Goal: Transaction & Acquisition: Purchase product/service

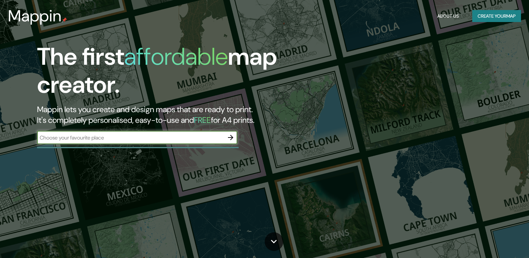
click at [144, 138] on input "text" at bounding box center [130, 138] width 187 height 8
type input "[PERSON_NAME] [GEOGRAPHIC_DATA]"
click at [234, 136] on icon "button" at bounding box center [231, 138] width 8 height 8
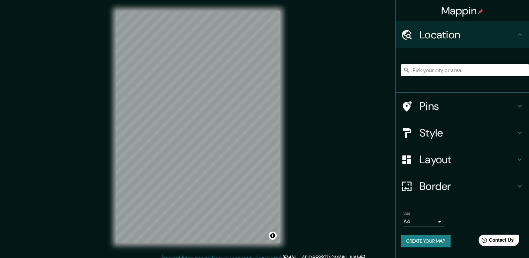
click at [427, 71] on input "Pick your city or area" at bounding box center [465, 70] width 128 height 12
click at [469, 69] on input "[GEOGRAPHIC_DATA], [GEOGRAPHIC_DATA]" at bounding box center [465, 70] width 128 height 12
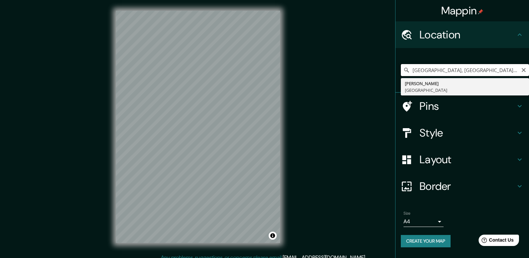
drag, startPoint x: 435, startPoint y: 71, endPoint x: 407, endPoint y: 71, distance: 27.7
click at [407, 71] on div "[GEOGRAPHIC_DATA], [GEOGRAPHIC_DATA] [PERSON_NAME] [GEOGRAPHIC_DATA]" at bounding box center [465, 70] width 128 height 12
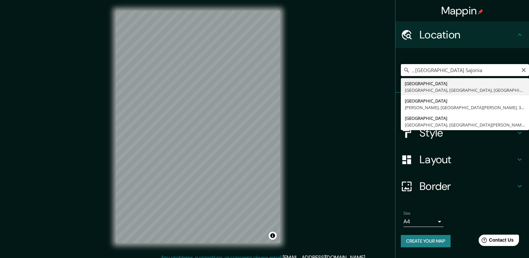
drag, startPoint x: 415, startPoint y: 70, endPoint x: 410, endPoint y: 70, distance: 5.3
click at [410, 70] on div ", [GEOGRAPHIC_DATA] Sajonia [GEOGRAPHIC_DATA], [GEOGRAPHIC_DATA], [GEOGRAPHIC_D…" at bounding box center [465, 70] width 128 height 12
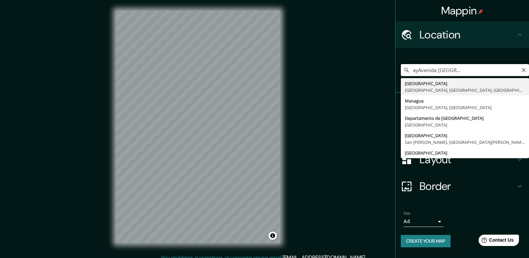
scroll to position [0, 99]
drag, startPoint x: 457, startPoint y: 70, endPoint x: 530, endPoint y: 72, distance: 72.8
click at [529, 72] on html "Mappin Location [GEOGRAPHIC_DATA] [GEOGRAPHIC_DATA] [GEOGRAPHIC_DATA], [GEOGRAP…" at bounding box center [264, 129] width 529 height 258
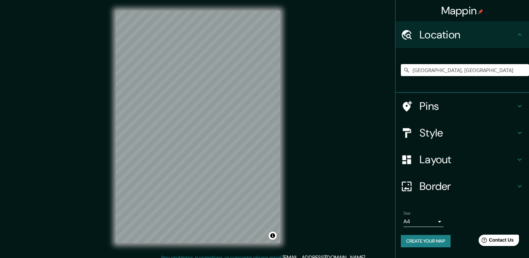
type input "[GEOGRAPHIC_DATA], [GEOGRAPHIC_DATA]"
click at [437, 222] on body "Mappin Location [GEOGRAPHIC_DATA], [GEOGRAPHIC_DATA] [GEOGRAPHIC_DATA] [GEOGRAP…" at bounding box center [264, 129] width 529 height 258
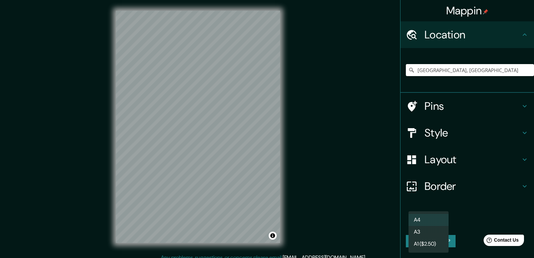
click at [428, 229] on li "A3" at bounding box center [429, 232] width 40 height 12
type input "a4"
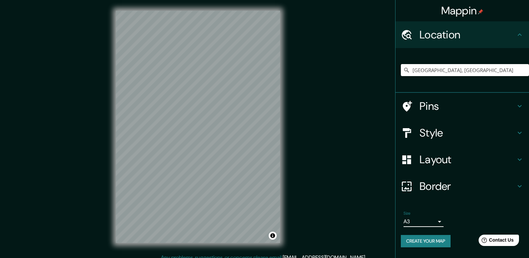
click at [456, 224] on div "Size A3 a4" at bounding box center [462, 218] width 123 height 21
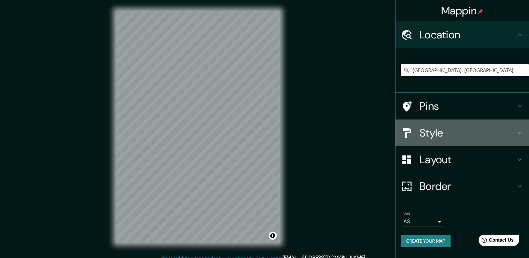
click at [520, 132] on icon at bounding box center [520, 133] width 8 height 8
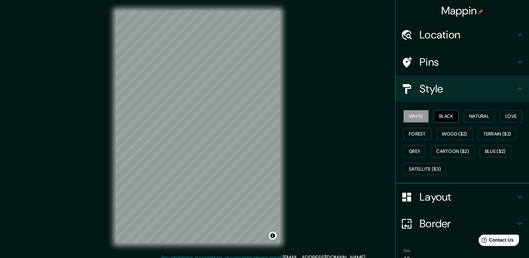
click at [445, 114] on button "Black" at bounding box center [446, 116] width 25 height 12
click at [470, 115] on button "Natural" at bounding box center [479, 116] width 31 height 12
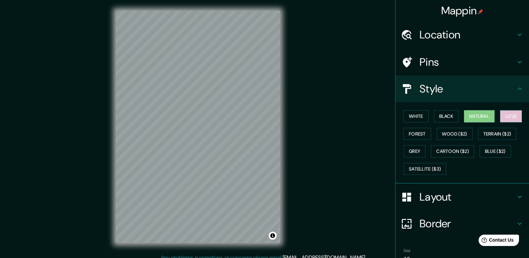
click at [504, 118] on button "Love" at bounding box center [511, 116] width 22 height 12
click at [420, 134] on button "Forest" at bounding box center [418, 134] width 28 height 12
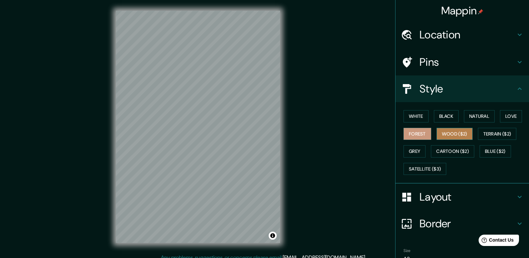
click at [442, 134] on button "Wood ($2)" at bounding box center [455, 134] width 36 height 12
click at [488, 133] on button "Terrain ($2)" at bounding box center [497, 134] width 39 height 12
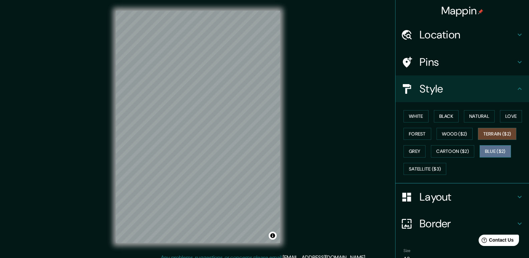
click at [485, 150] on button "Blue ($2)" at bounding box center [495, 151] width 31 height 12
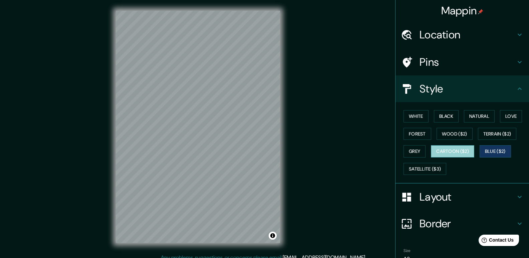
click at [458, 150] on button "Cartoon ($2)" at bounding box center [452, 151] width 43 height 12
click at [414, 150] on button "Grey" at bounding box center [415, 151] width 22 height 12
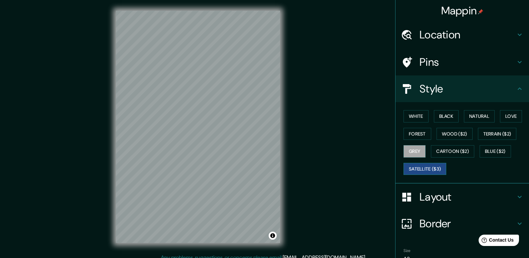
click at [419, 167] on button "Satellite ($3)" at bounding box center [425, 169] width 43 height 12
click at [415, 150] on button "Grey" at bounding box center [415, 151] width 22 height 12
click at [419, 132] on button "Forest" at bounding box center [418, 134] width 28 height 12
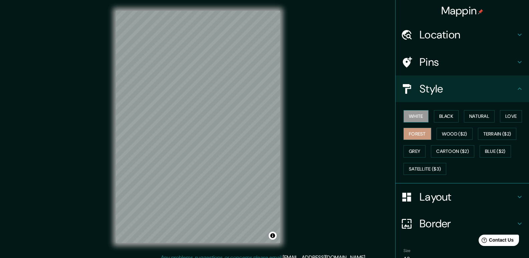
click at [411, 112] on button "White" at bounding box center [416, 116] width 25 height 12
click at [438, 115] on button "Black" at bounding box center [446, 116] width 25 height 12
click at [413, 117] on button "White" at bounding box center [416, 116] width 25 height 12
click at [441, 117] on button "Black" at bounding box center [446, 116] width 25 height 12
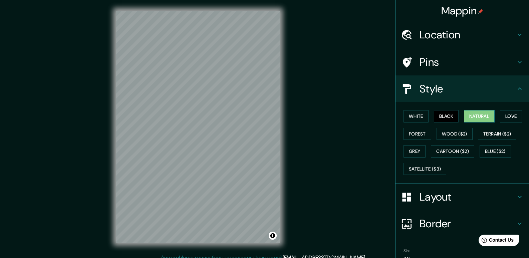
click at [473, 119] on button "Natural" at bounding box center [479, 116] width 31 height 12
click at [510, 113] on button "Love" at bounding box center [511, 116] width 22 height 12
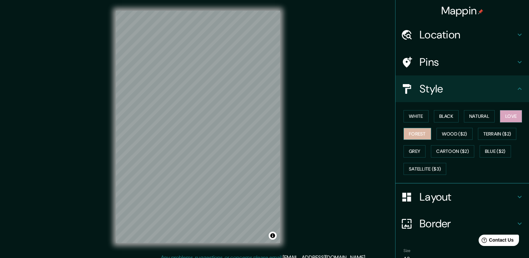
click at [418, 131] on button "Forest" at bounding box center [418, 134] width 28 height 12
click at [516, 196] on icon at bounding box center [520, 197] width 8 height 8
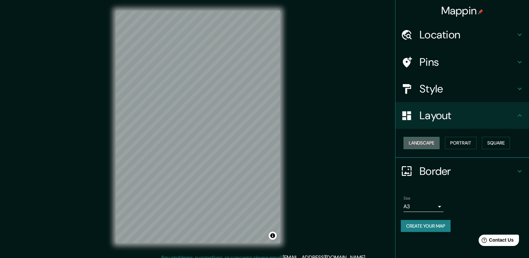
click at [413, 143] on button "Landscape" at bounding box center [422, 143] width 36 height 12
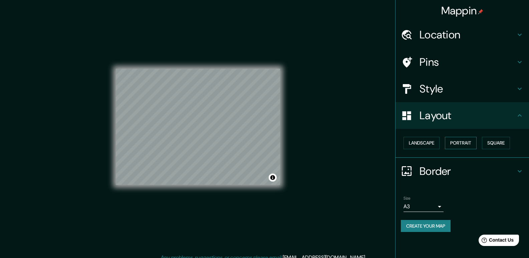
click at [451, 142] on button "Portrait" at bounding box center [461, 143] width 32 height 12
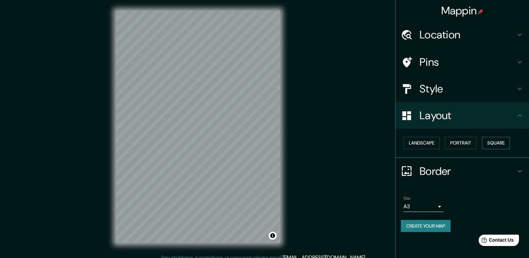
click at [492, 142] on button "Square" at bounding box center [496, 143] width 28 height 12
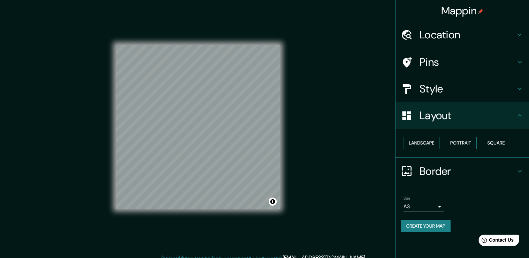
click at [469, 142] on button "Portrait" at bounding box center [461, 143] width 32 height 12
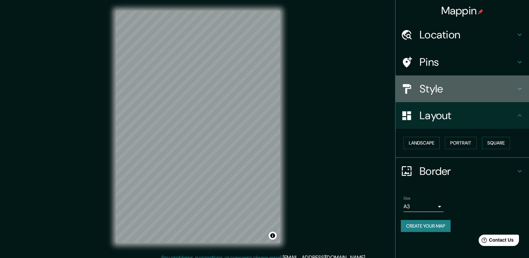
click at [519, 85] on icon at bounding box center [520, 89] width 8 height 8
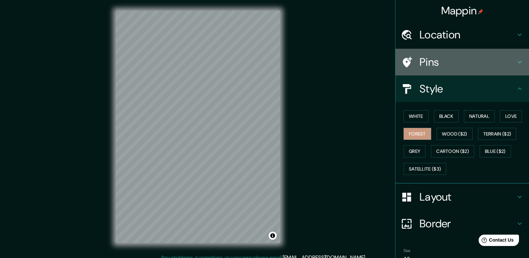
click at [517, 59] on icon at bounding box center [520, 62] width 8 height 8
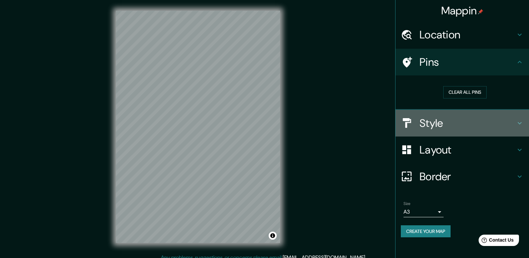
click at [521, 120] on icon at bounding box center [520, 123] width 8 height 8
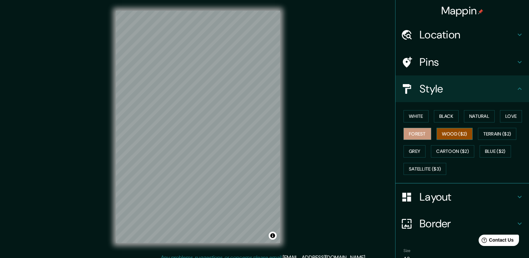
click at [438, 133] on button "Wood ($2)" at bounding box center [455, 134] width 36 height 12
click at [495, 134] on button "Terrain ($2)" at bounding box center [497, 134] width 39 height 12
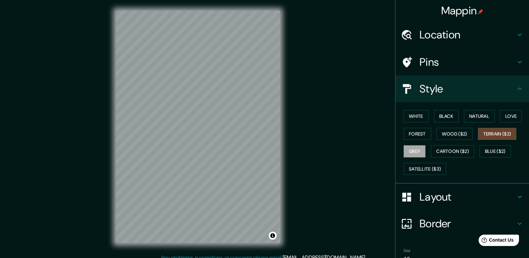
click at [412, 151] on button "Grey" at bounding box center [415, 151] width 22 height 12
click at [449, 151] on button "Cartoon ($2)" at bounding box center [452, 151] width 43 height 12
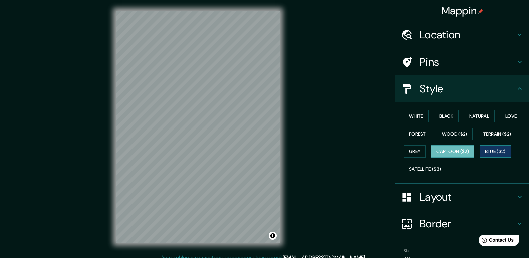
click at [494, 149] on button "Blue ($2)" at bounding box center [495, 151] width 31 height 12
click at [457, 148] on button "Cartoon ($2)" at bounding box center [452, 151] width 43 height 12
click at [489, 150] on button "Blue ($2)" at bounding box center [495, 151] width 31 height 12
click at [426, 169] on button "Satellite ($3)" at bounding box center [425, 169] width 43 height 12
click at [494, 149] on button "Blue ($2)" at bounding box center [495, 151] width 31 height 12
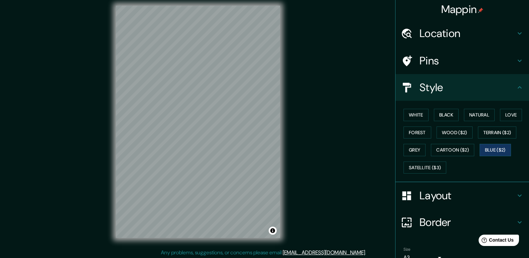
scroll to position [6, 0]
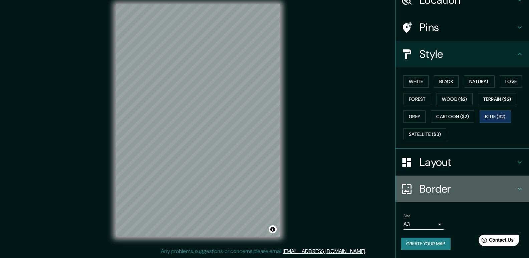
click at [455, 184] on h4 "Border" at bounding box center [468, 188] width 96 height 13
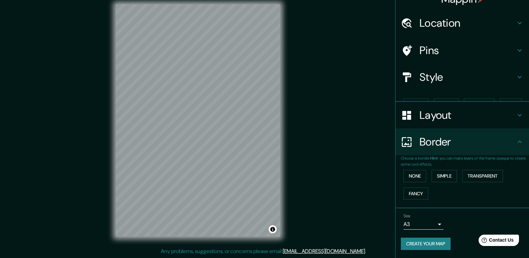
scroll to position [0, 0]
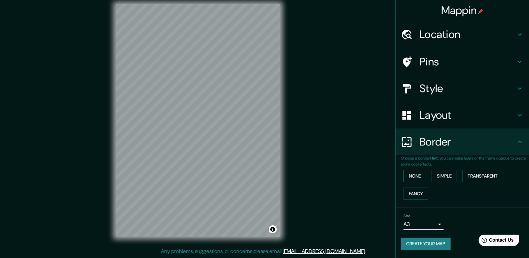
click at [413, 177] on button "None" at bounding box center [415, 176] width 23 height 12
click at [445, 176] on button "Simple" at bounding box center [444, 176] width 25 height 12
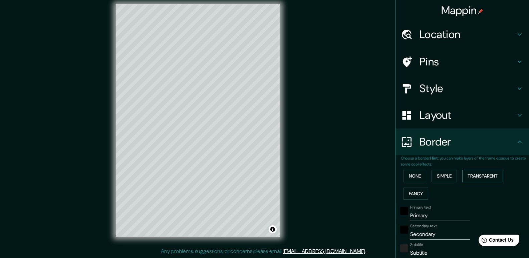
click at [471, 174] on button "Transparent" at bounding box center [482, 176] width 41 height 12
click at [413, 197] on button "Fancy" at bounding box center [416, 194] width 25 height 12
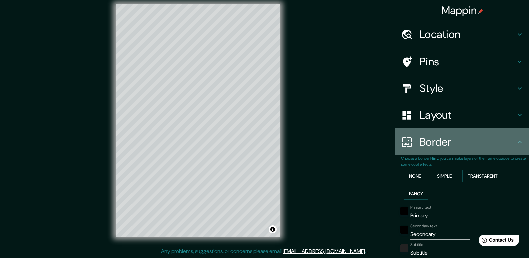
click at [516, 139] on icon at bounding box center [520, 142] width 8 height 8
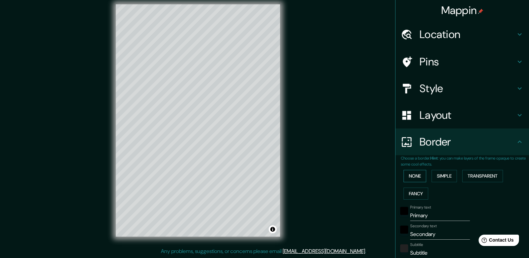
click at [410, 173] on button "None" at bounding box center [415, 176] width 23 height 12
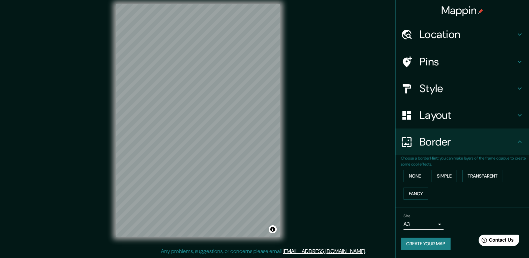
scroll to position [0, 0]
click at [442, 82] on h4 "Style" at bounding box center [468, 88] width 96 height 13
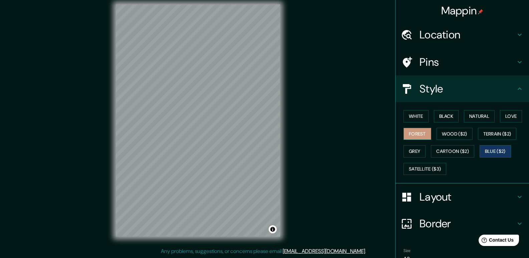
click at [411, 133] on button "Forest" at bounding box center [418, 134] width 28 height 12
